Goal: Navigation & Orientation: Understand site structure

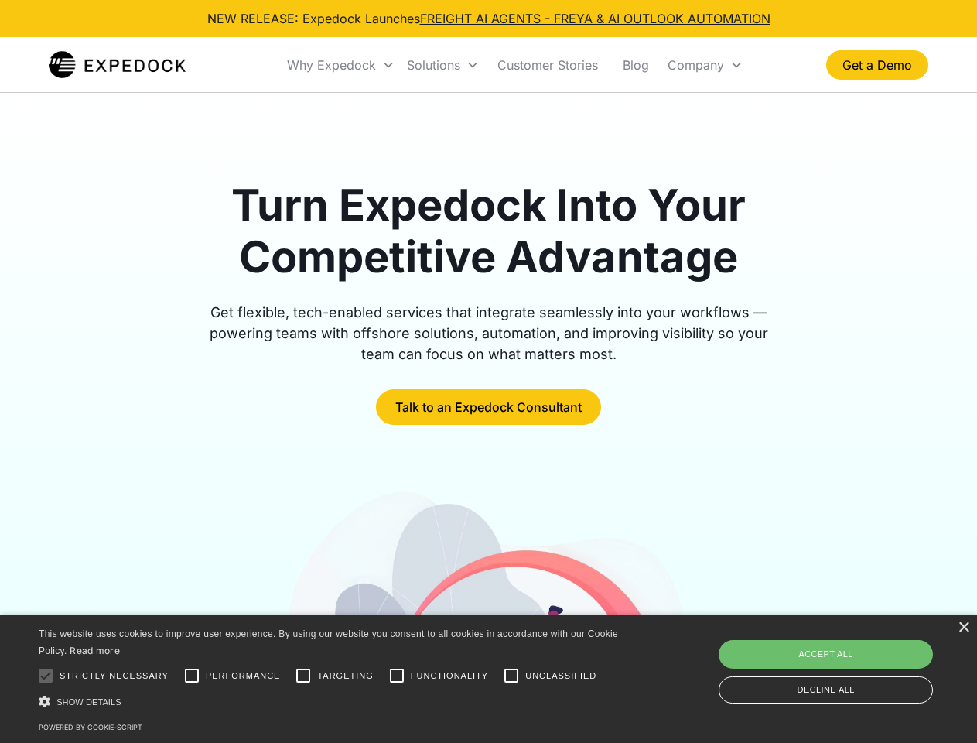
click at [341, 65] on div "Why Expedock" at bounding box center [331, 64] width 89 height 15
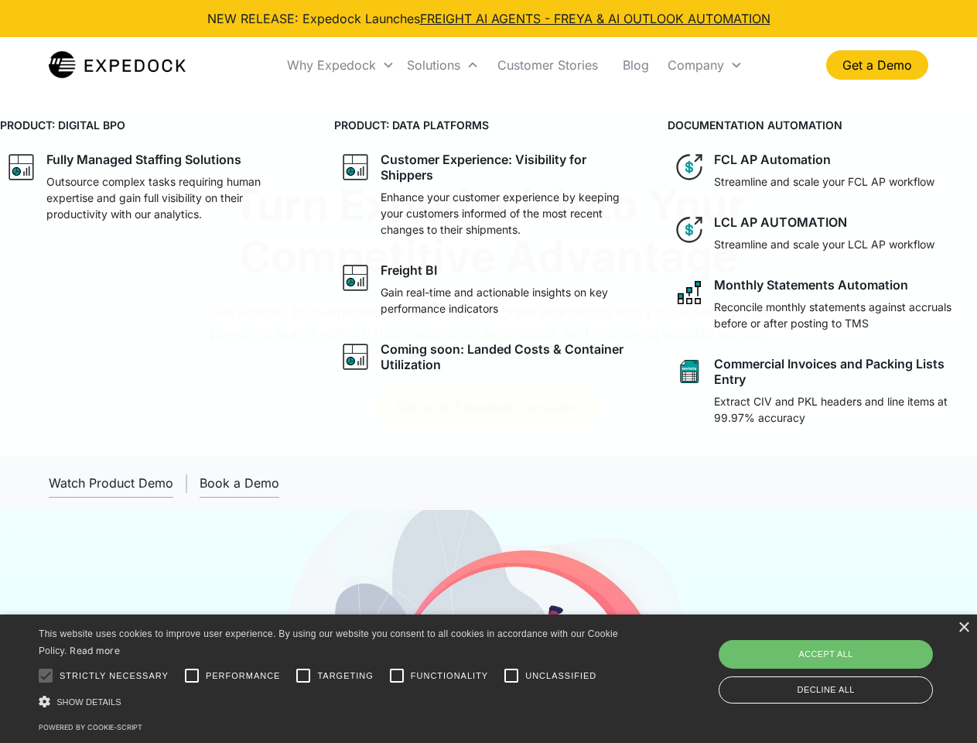
click at [443, 65] on div "Solutions" at bounding box center [433, 64] width 53 height 15
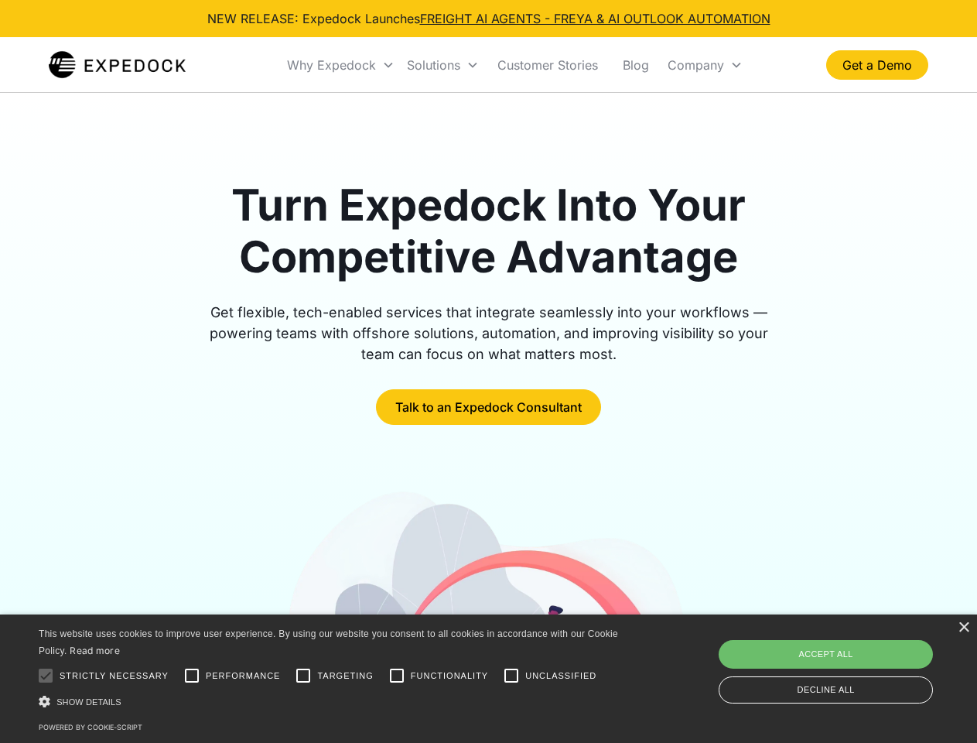
click at [705, 65] on div "Company" at bounding box center [696, 64] width 56 height 15
click at [46, 675] on div at bounding box center [45, 675] width 31 height 31
click at [192, 675] on input "Performance" at bounding box center [191, 675] width 31 height 31
checkbox input "true"
click at [303, 675] on input "Targeting" at bounding box center [303, 675] width 31 height 31
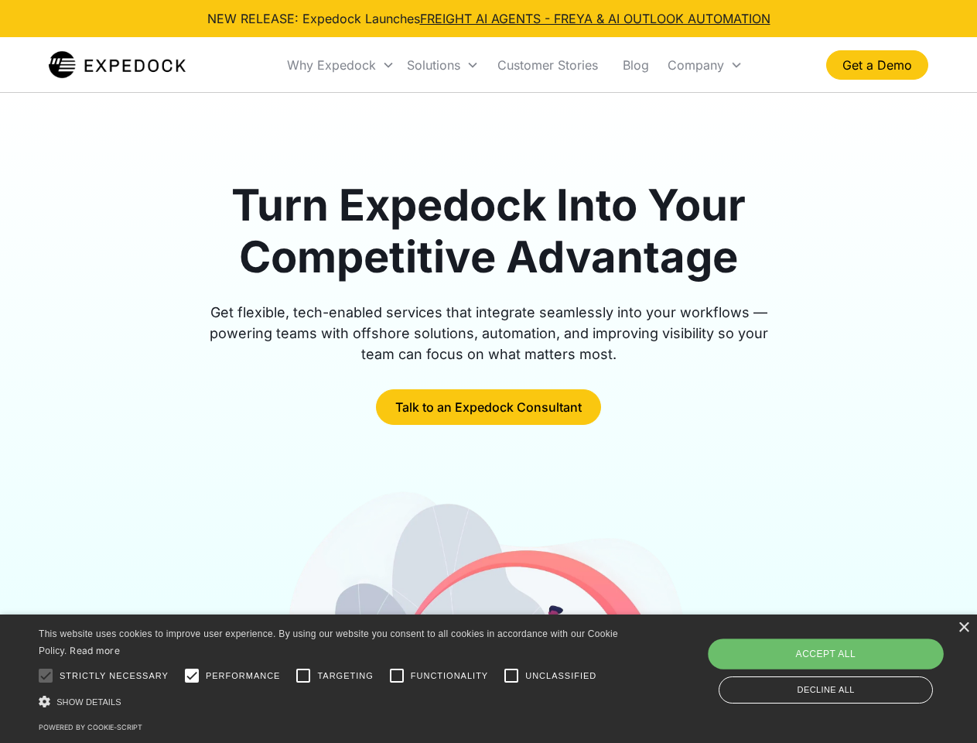
checkbox input "true"
click at [397, 675] on input "Functionality" at bounding box center [396, 675] width 31 height 31
checkbox input "true"
click at [511, 675] on input "Unclassified" at bounding box center [511, 675] width 31 height 31
checkbox input "true"
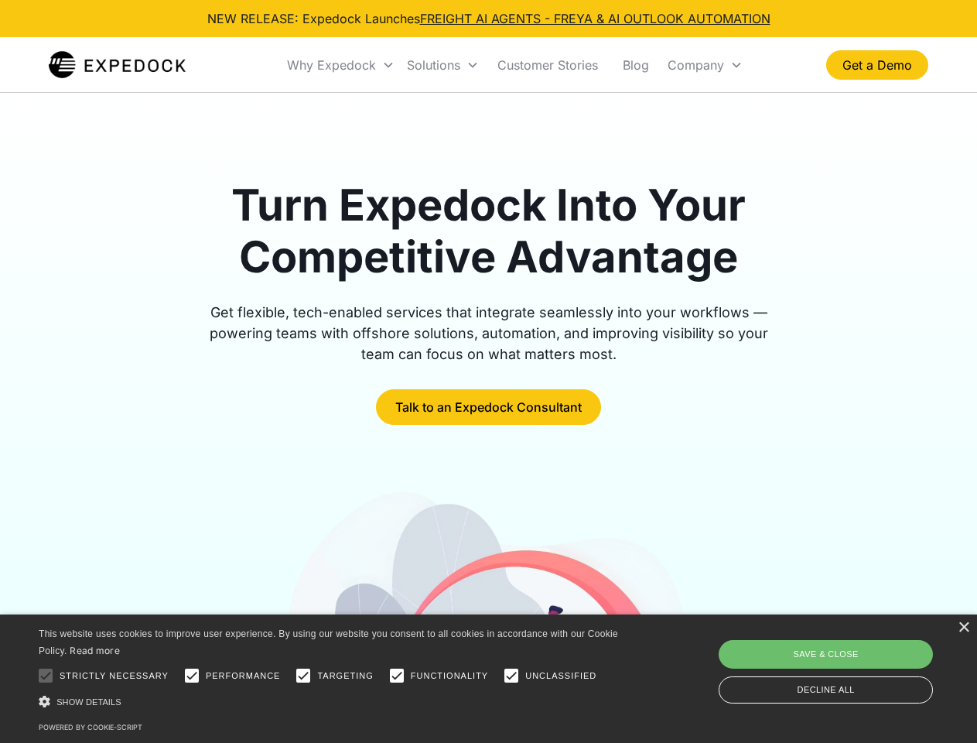
click at [331, 701] on div "Show details Hide details" at bounding box center [331, 701] width 585 height 16
